Goal: Check status

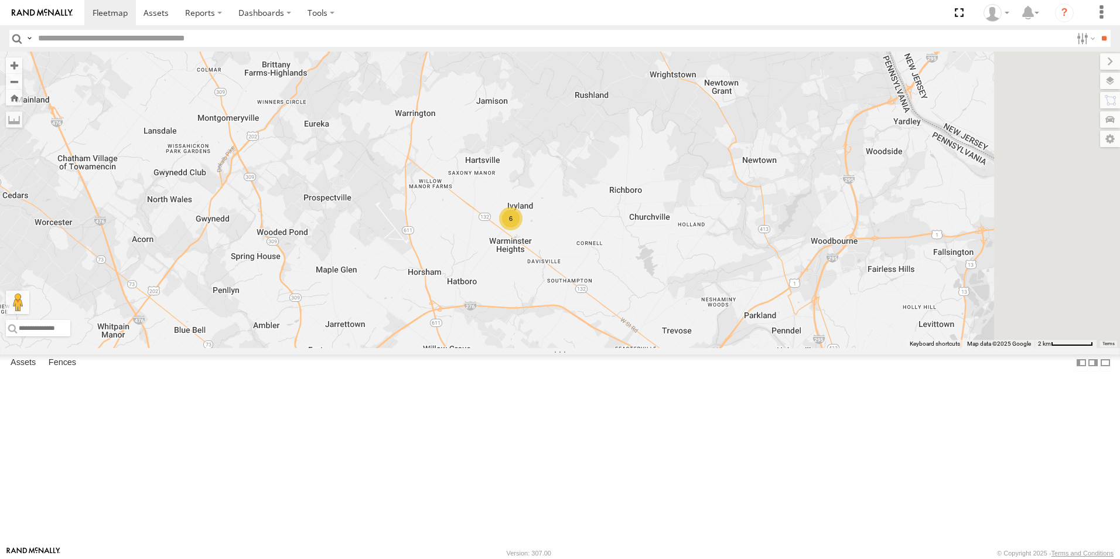
drag, startPoint x: 770, startPoint y: 288, endPoint x: 638, endPoint y: 418, distance: 185.6
click at [638, 348] on div "157 147 174 191 214 231 197 81 238 146 283 52 207 189 532203 LEASED 6" at bounding box center [560, 200] width 1120 height 296
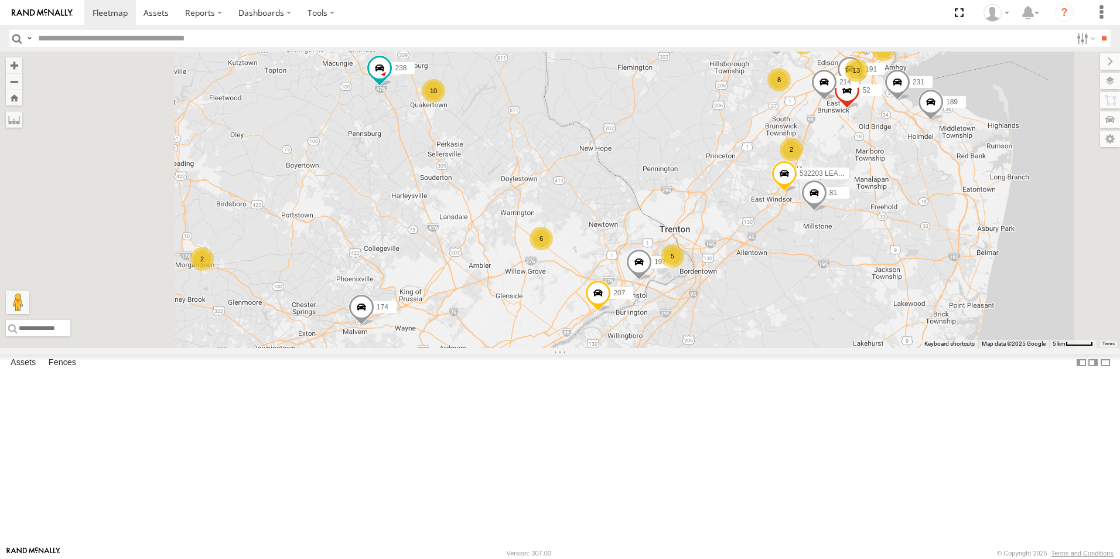
drag, startPoint x: 554, startPoint y: 447, endPoint x: 649, endPoint y: 360, distance: 129.4
click at [649, 348] on div "157 147 174 191 214 231 197 81 238 146 283 52 207 189 532203 LEASED 5 13 6 8 10…" at bounding box center [560, 200] width 1120 height 296
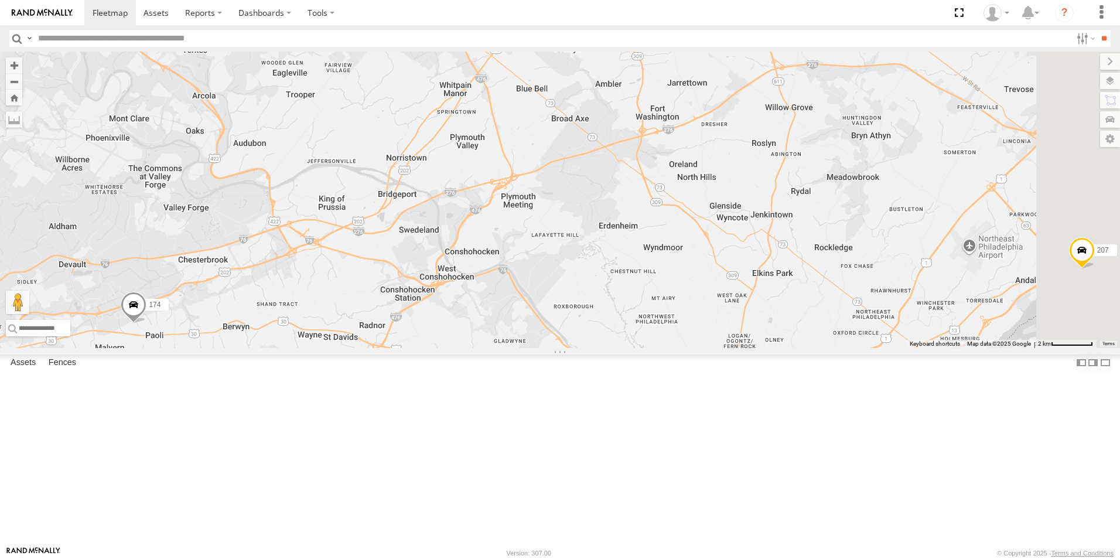
drag, startPoint x: 993, startPoint y: 242, endPoint x: 366, endPoint y: 339, distance: 634.9
click at [366, 339] on div "157 147 174 191 214 231 197 81 238 146 283 52 207 189 532203 LEASED 259" at bounding box center [560, 200] width 1120 height 296
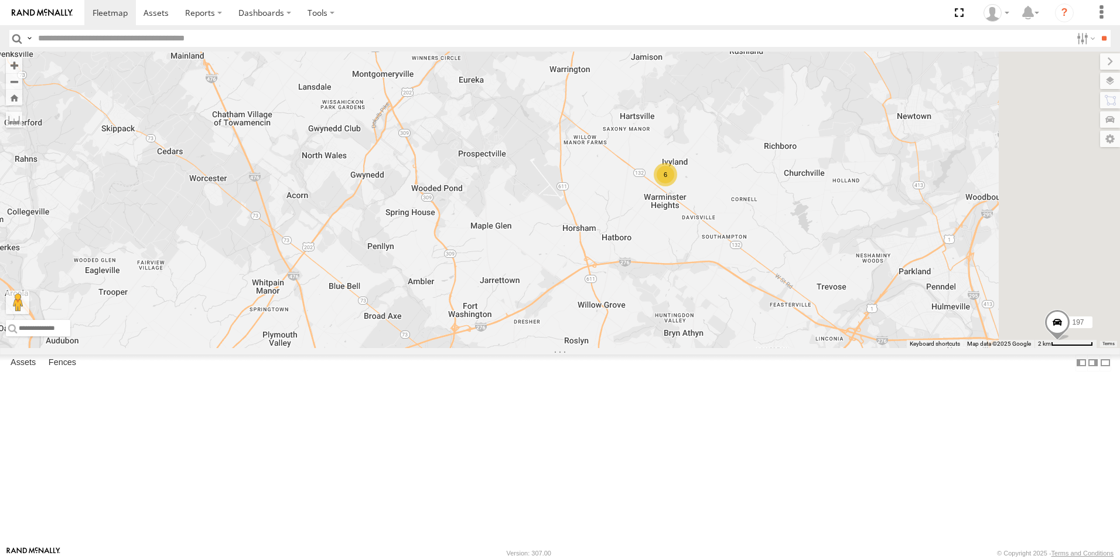
drag, startPoint x: 855, startPoint y: 221, endPoint x: 619, endPoint y: 470, distance: 343.5
click at [619, 348] on div "157 147 174 191 214 231 197 81 238 146 283 52 207 189 532203 LEASED 259 6" at bounding box center [560, 200] width 1120 height 296
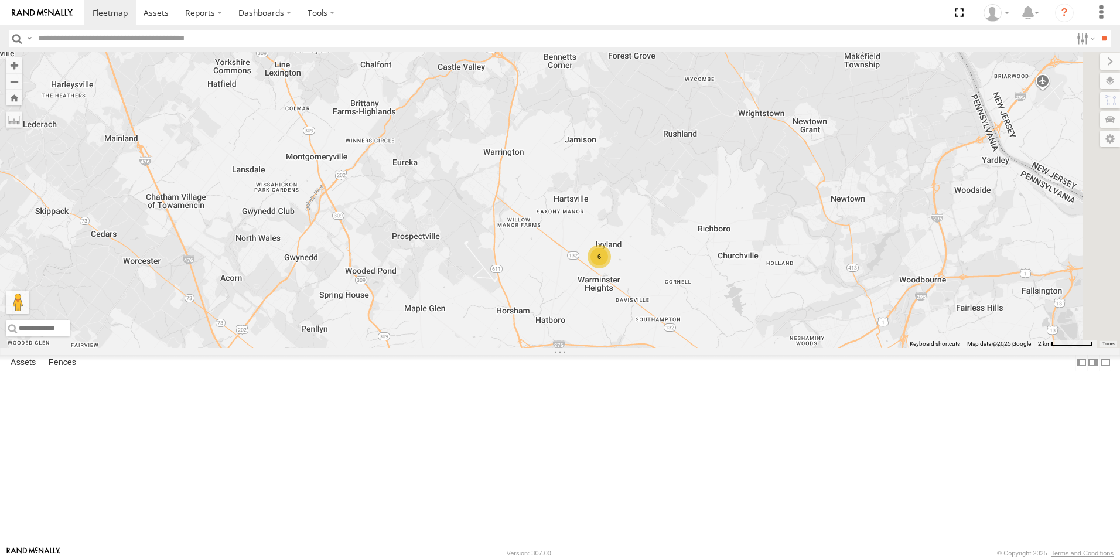
drag, startPoint x: 691, startPoint y: 347, endPoint x: 634, endPoint y: 456, distance: 122.9
click at [634, 348] on div "6" at bounding box center [560, 200] width 1120 height 296
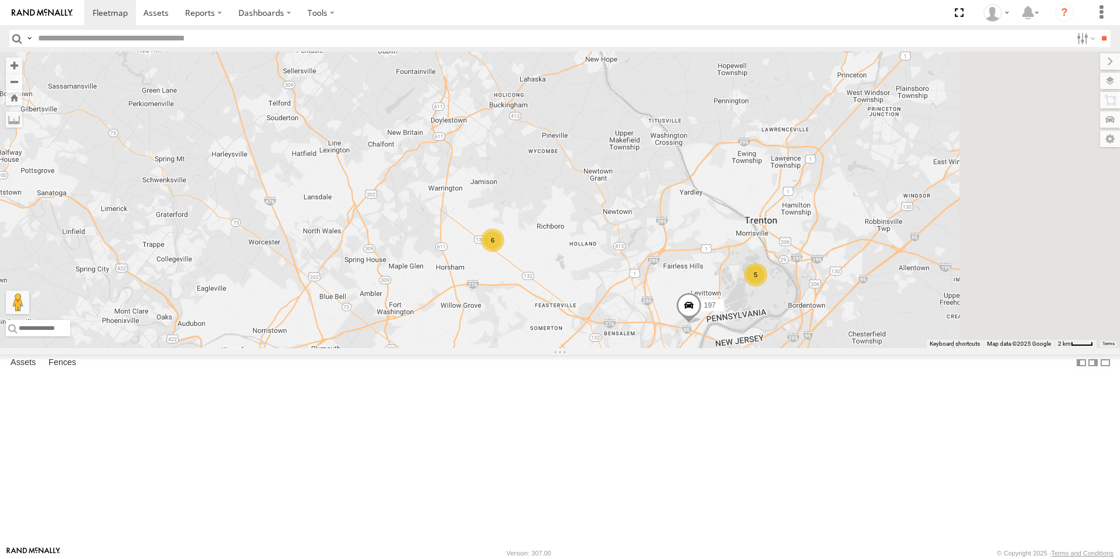
drag, startPoint x: 827, startPoint y: 502, endPoint x: 661, endPoint y: 394, distance: 197.8
click at [661, 348] on div "197 238 6 8 5 2" at bounding box center [560, 200] width 1120 height 296
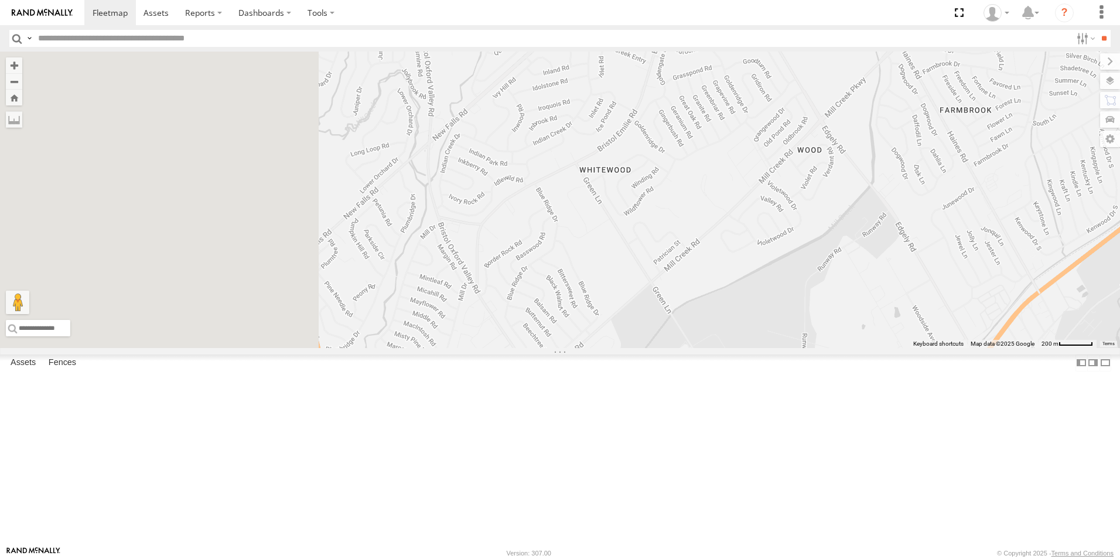
drag, startPoint x: 515, startPoint y: 345, endPoint x: 778, endPoint y: 451, distance: 283.4
click at [778, 348] on div "197 238 207 532203 LEASED 187" at bounding box center [560, 200] width 1120 height 296
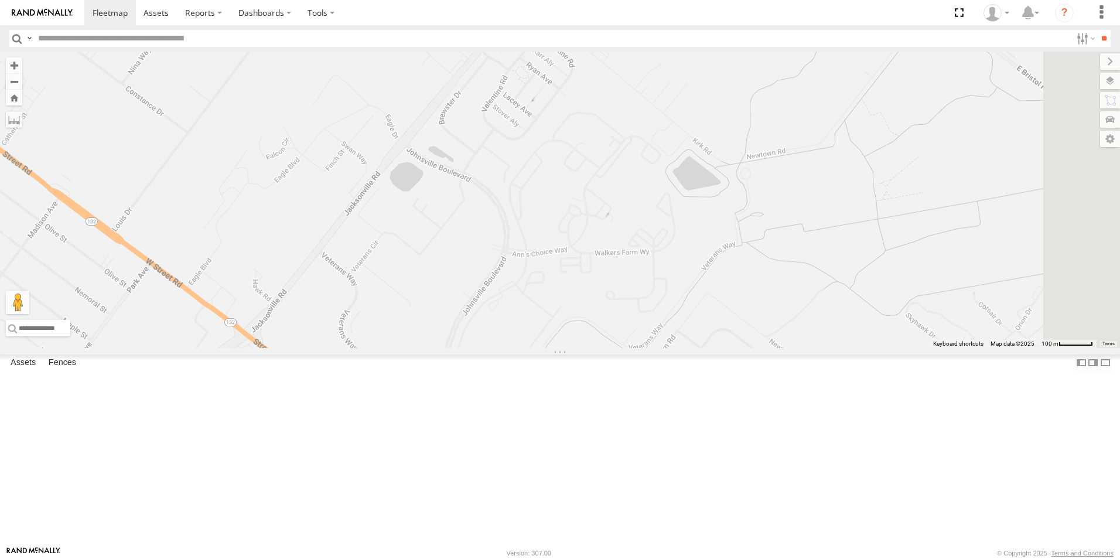
drag, startPoint x: 588, startPoint y: 140, endPoint x: 574, endPoint y: 385, distance: 245.3
click at [581, 348] on div "197 238 207 532203 LEASED 81 191 214 231 174 146 283 52 189 187" at bounding box center [560, 200] width 1120 height 296
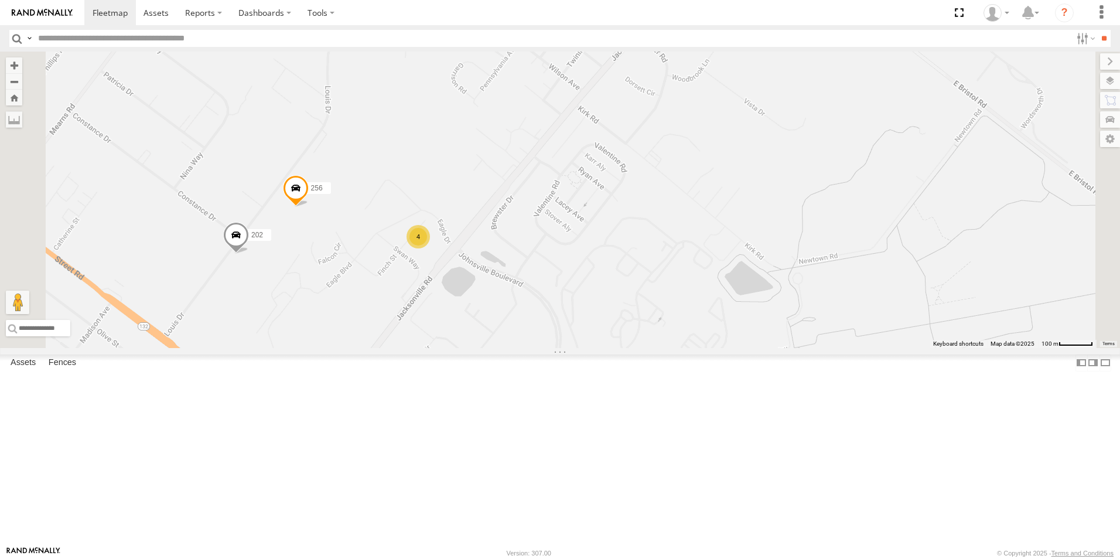
drag, startPoint x: 485, startPoint y: 268, endPoint x: 548, endPoint y: 366, distance: 117.3
click at [548, 348] on div "197 238 207 532203 LEASED 81 191 214 231 174 146 283 52 189 187 4 256 202" at bounding box center [560, 200] width 1120 height 296
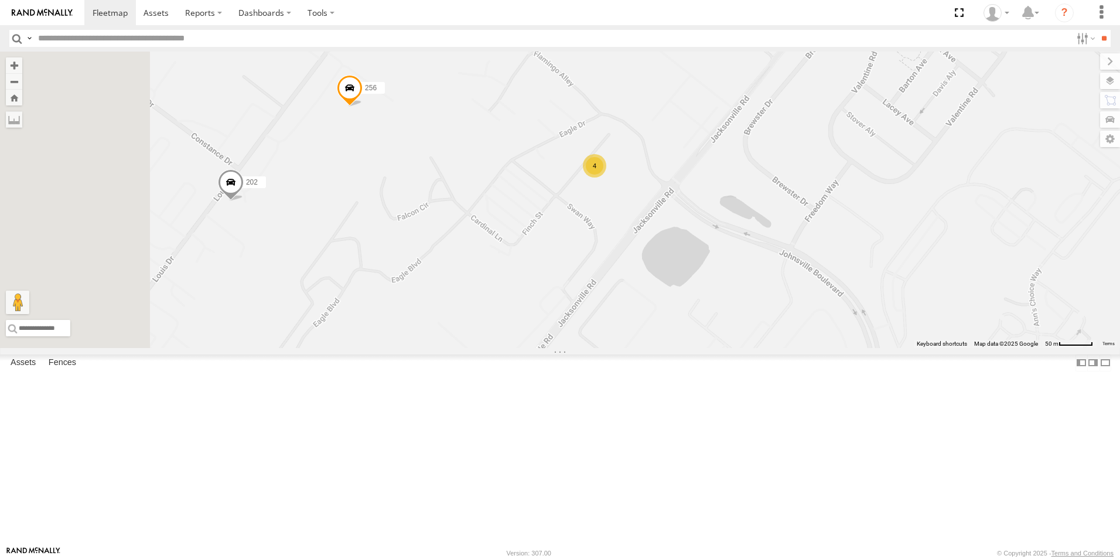
drag, startPoint x: 404, startPoint y: 376, endPoint x: 637, endPoint y: 324, distance: 238.9
click at [637, 324] on div "197 238 207 532203 LEASED 81 191 214 231 174 146 283 52 189 187 256 202 4" at bounding box center [560, 200] width 1120 height 296
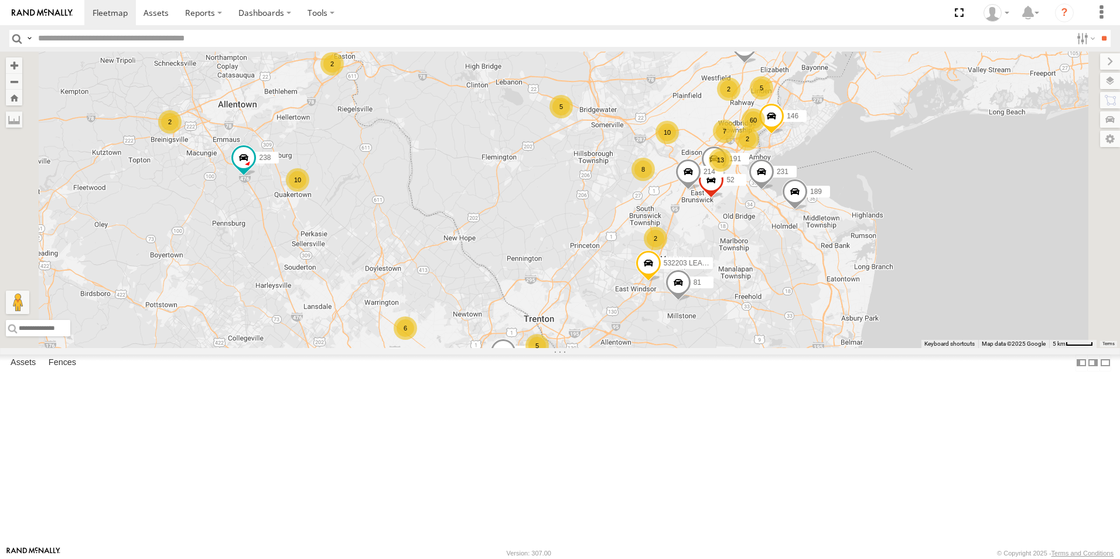
drag, startPoint x: 466, startPoint y: 397, endPoint x: 490, endPoint y: 317, distance: 83.2
click at [490, 319] on div "197 238 207 532203 LEASED 81 191 214 231 174 146 283 52 189 5 13 6 8 10 7 10 60…" at bounding box center [560, 200] width 1120 height 296
